Goal: Task Accomplishment & Management: Manage account settings

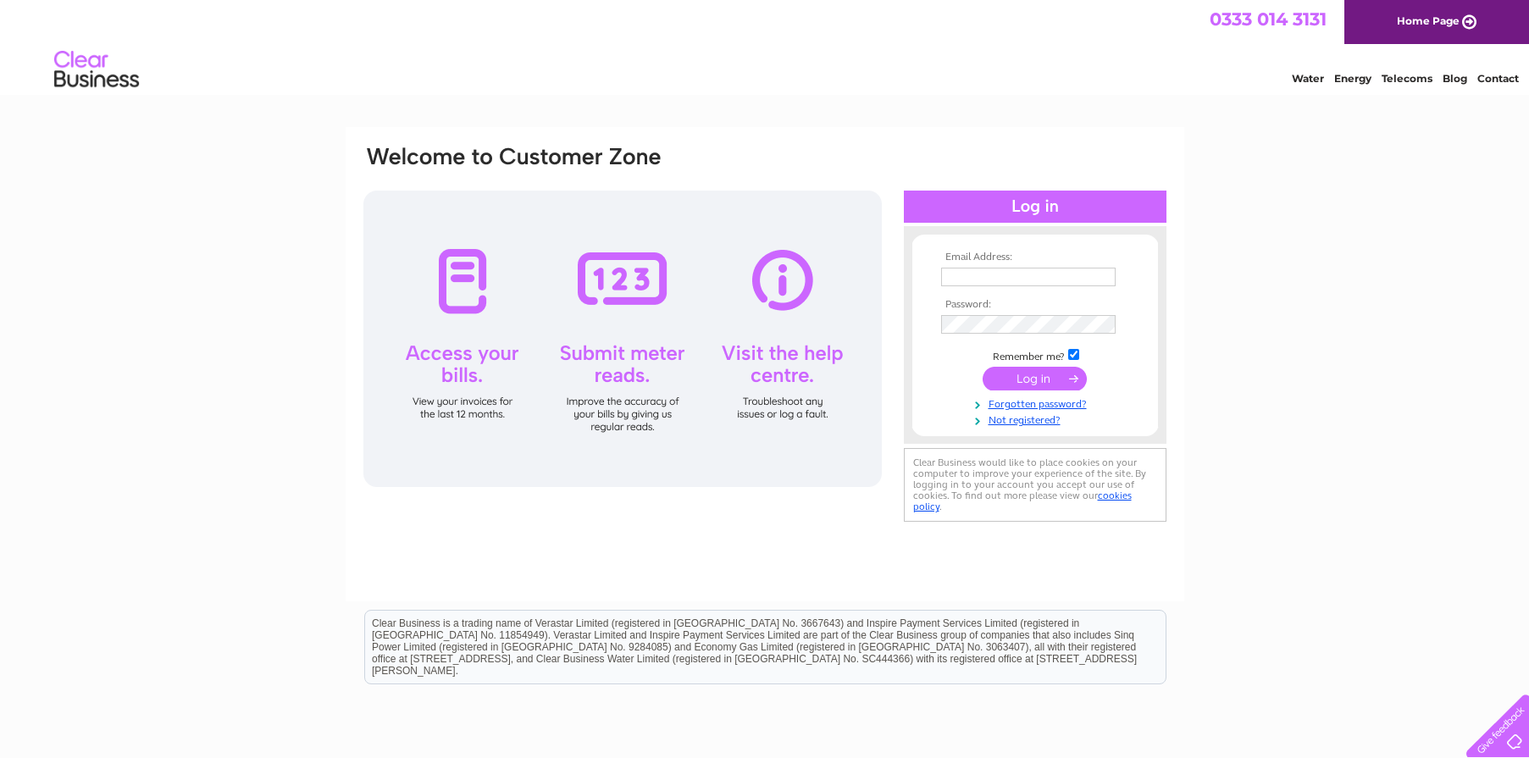
type input "capzcovers@gmail.com"
click at [1048, 383] on input "submit" at bounding box center [1034, 379] width 104 height 24
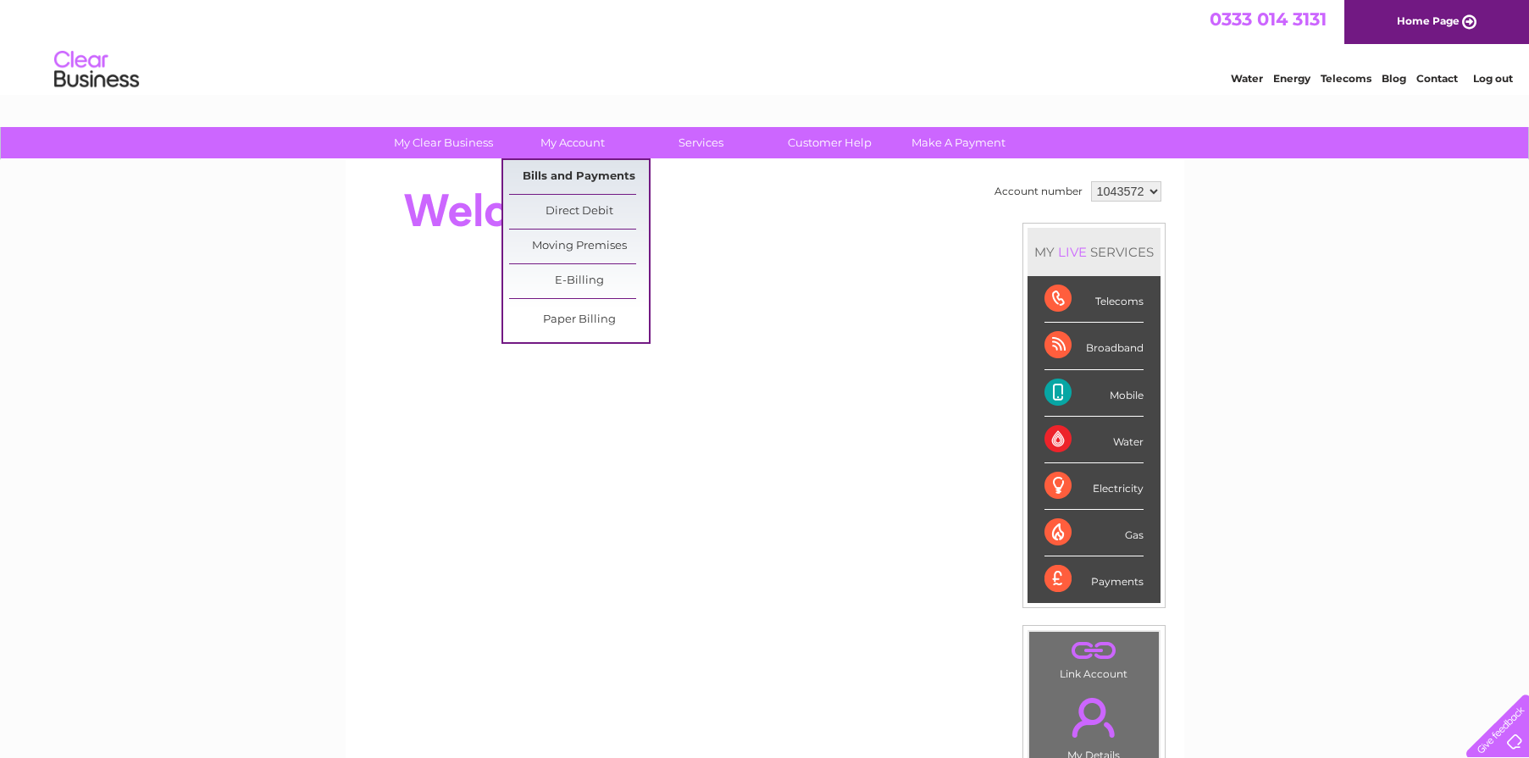
click at [573, 174] on link "Bills and Payments" at bounding box center [579, 177] width 140 height 34
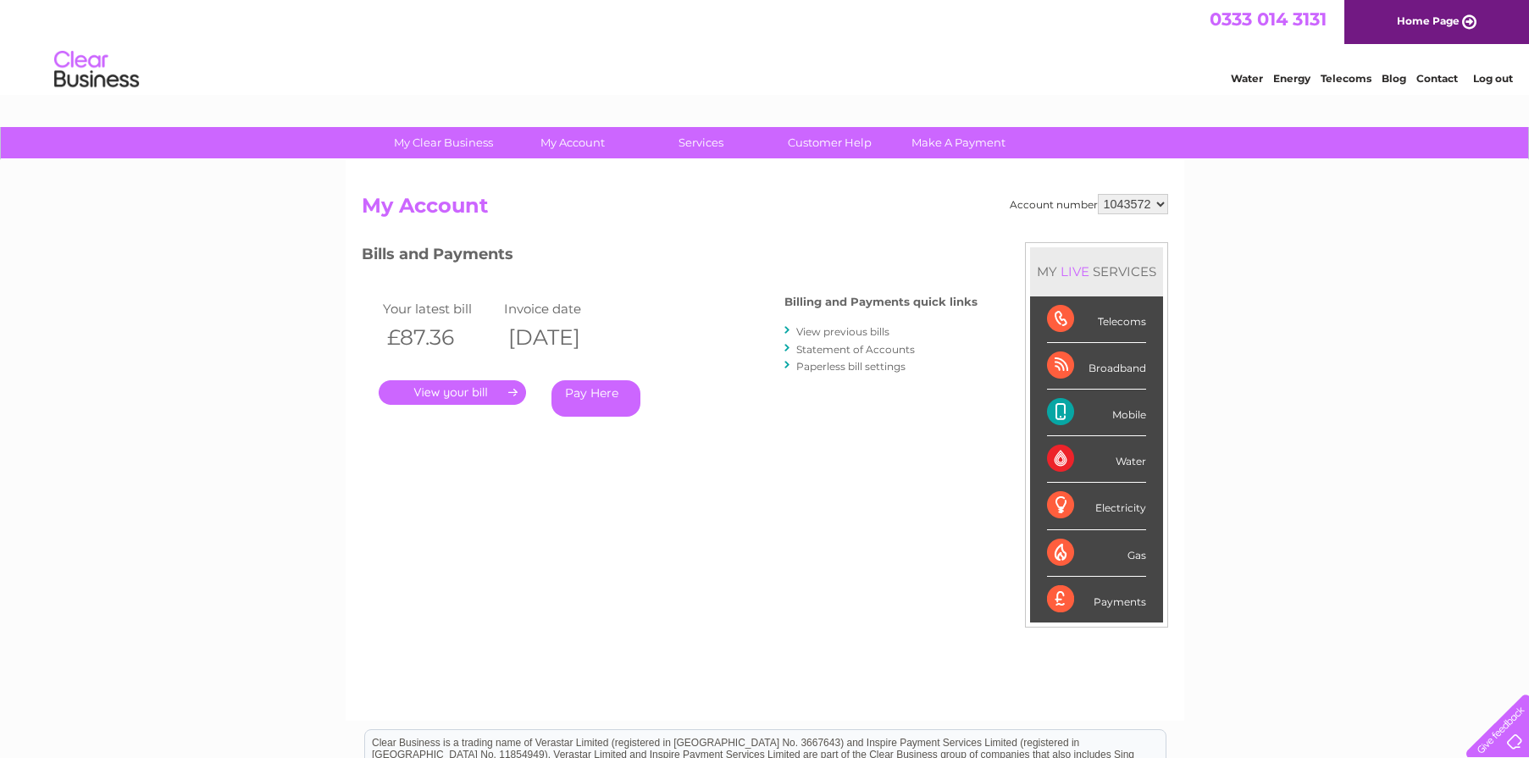
click at [471, 391] on link "." at bounding box center [452, 392] width 147 height 25
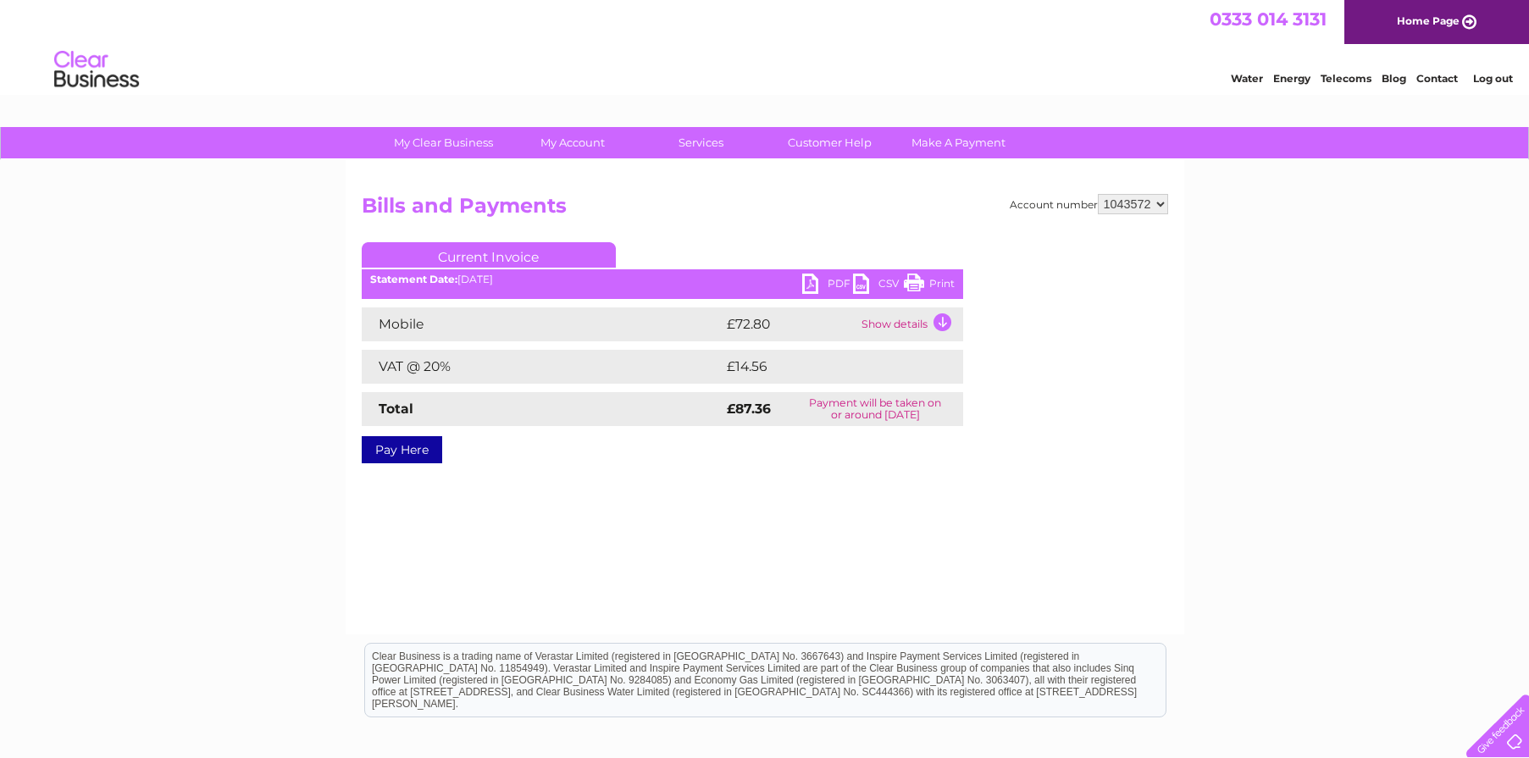
click at [805, 278] on link "PDF" at bounding box center [827, 286] width 51 height 25
click at [929, 277] on link "Print" at bounding box center [929, 286] width 51 height 25
click at [1469, 21] on link "Home Page" at bounding box center [1436, 22] width 185 height 44
